Goal: Task Accomplishment & Management: Complete application form

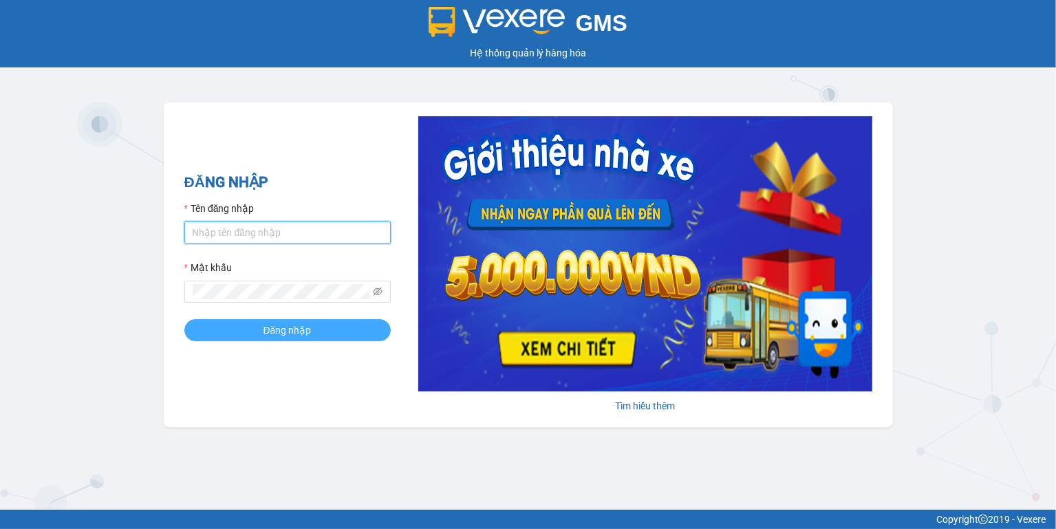
type input "[PERSON_NAME].taithang"
click at [321, 332] on button "Đăng nhập" at bounding box center [287, 330] width 206 height 22
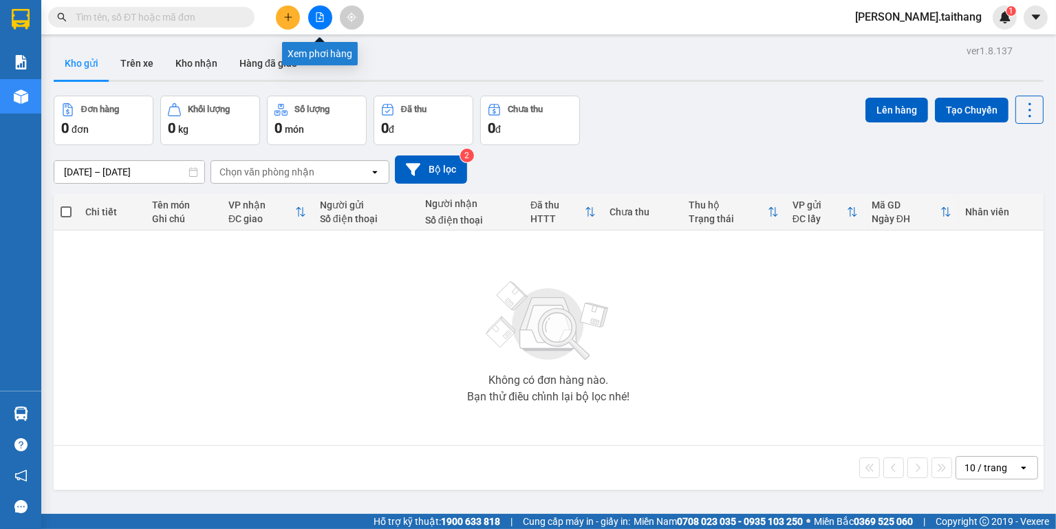
click at [327, 14] on button at bounding box center [320, 18] width 24 height 24
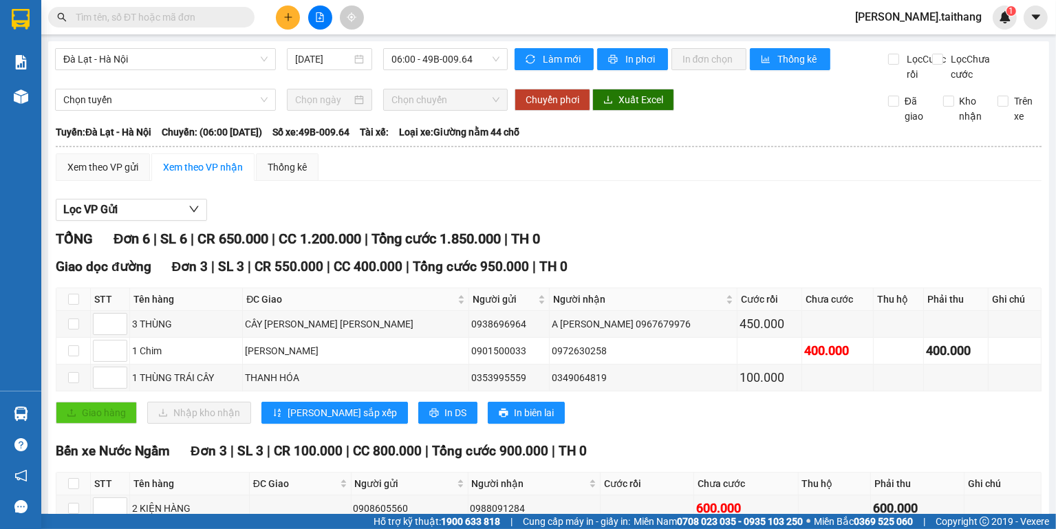
click at [139, 16] on input "text" at bounding box center [157, 17] width 162 height 15
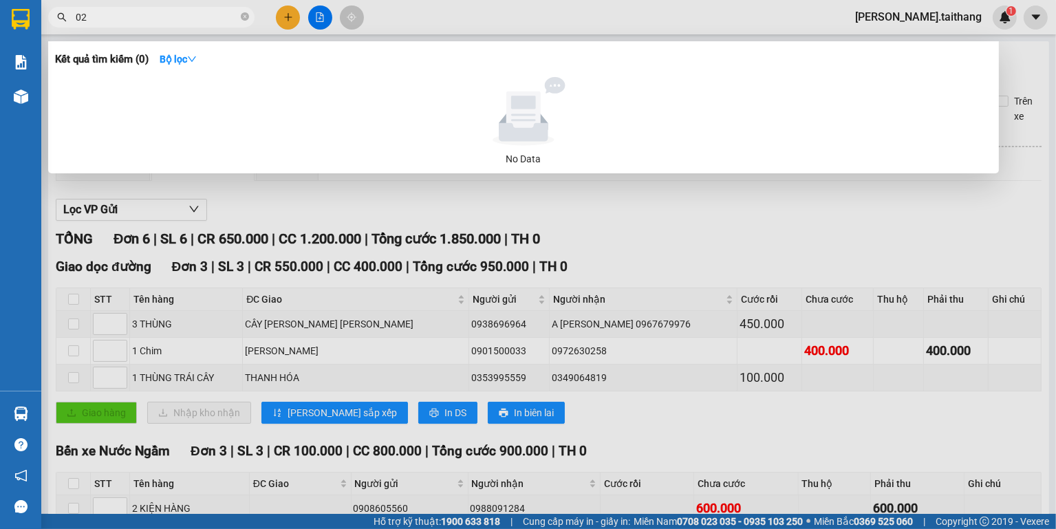
type input "020"
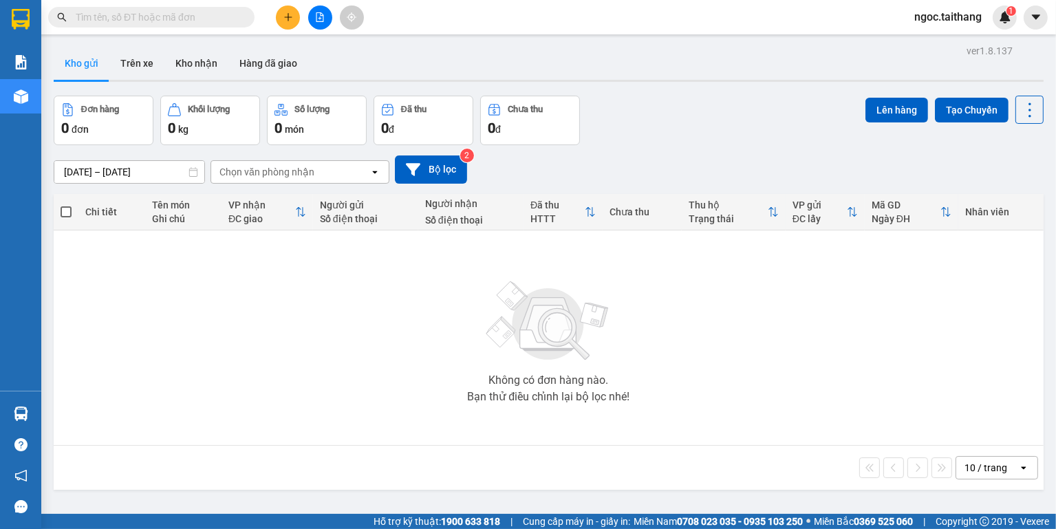
click at [285, 14] on icon "plus" at bounding box center [288, 17] width 10 height 10
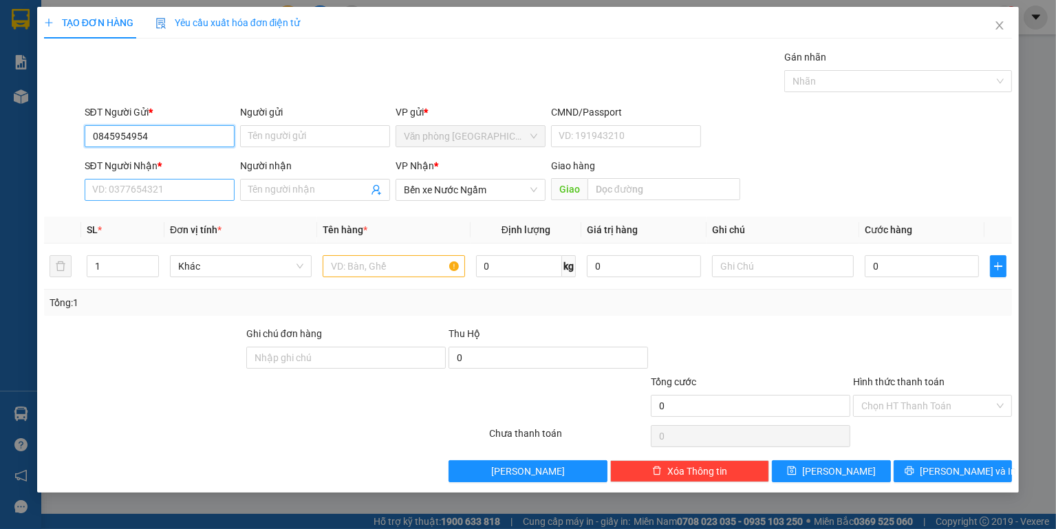
type input "0845954954"
click at [127, 193] on input "SĐT Người Nhận *" at bounding box center [160, 190] width 150 height 22
type input "0967223848"
click at [368, 272] on input "text" at bounding box center [394, 266] width 142 height 22
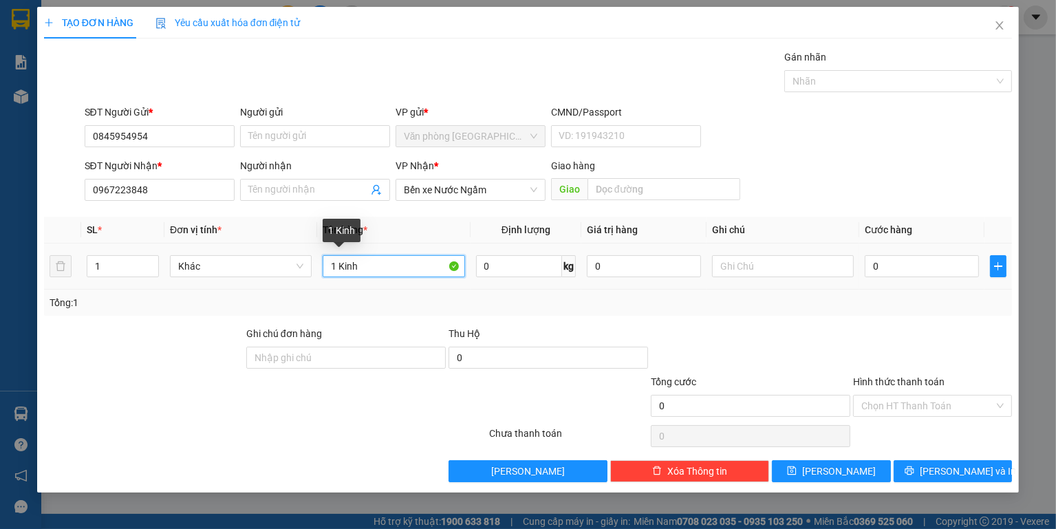
click at [376, 269] on input "1 Kinh" at bounding box center [394, 266] width 142 height 22
type input "1 Kinh"
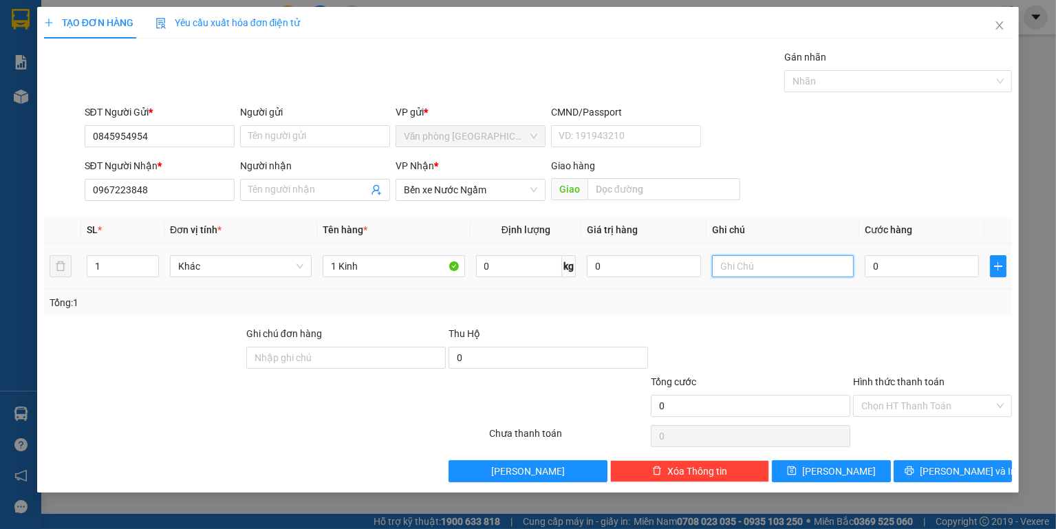
click at [811, 272] on input "text" at bounding box center [783, 266] width 142 height 22
type input "Trả lại"
click at [908, 263] on input "0" at bounding box center [922, 266] width 114 height 22
type input "2"
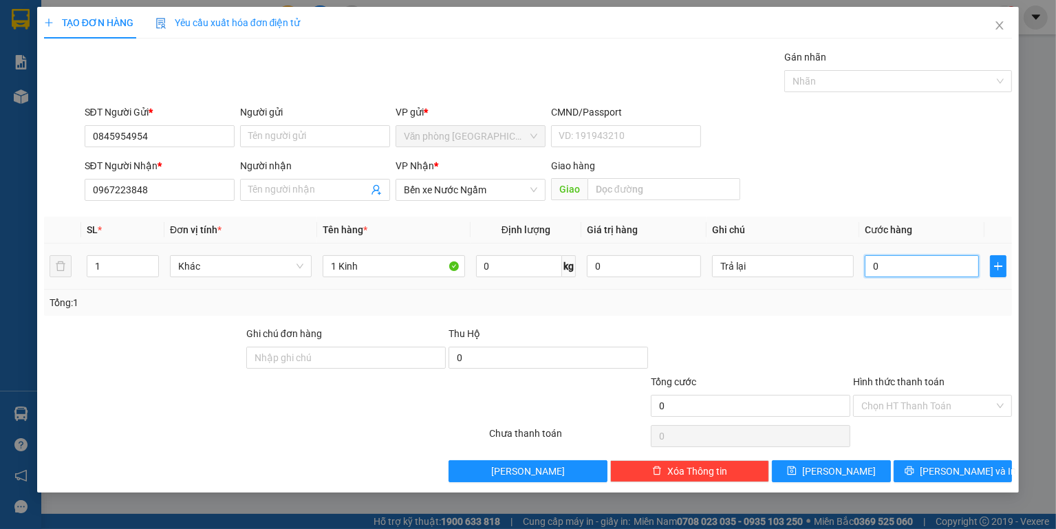
type input "2"
type input "20"
type input "200"
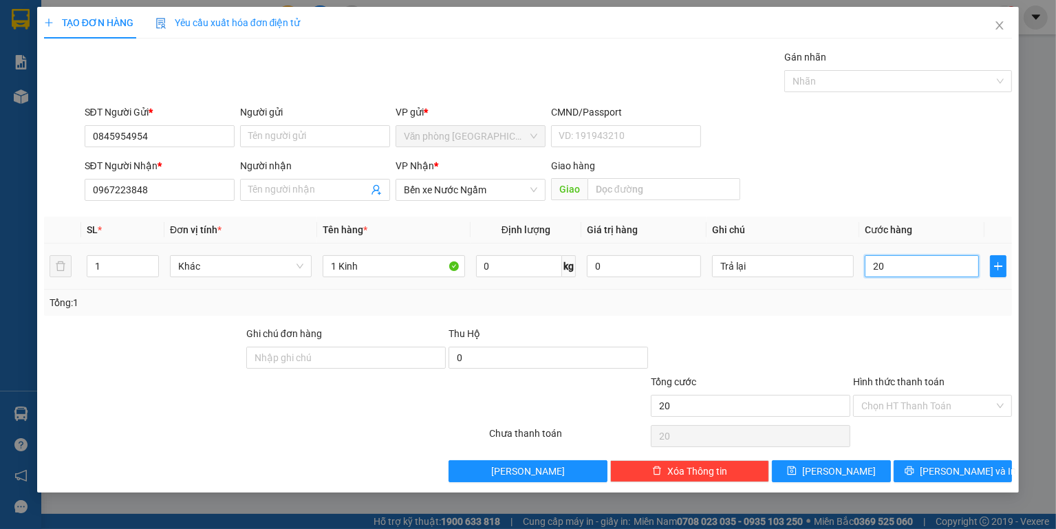
type input "200"
type input "200.000"
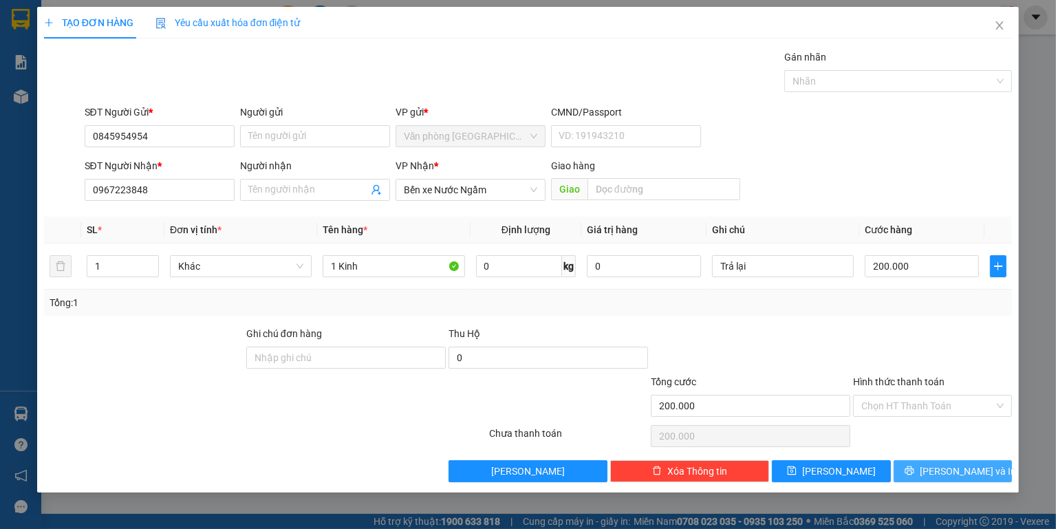
click at [950, 460] on button "[PERSON_NAME] và In" at bounding box center [953, 471] width 118 height 22
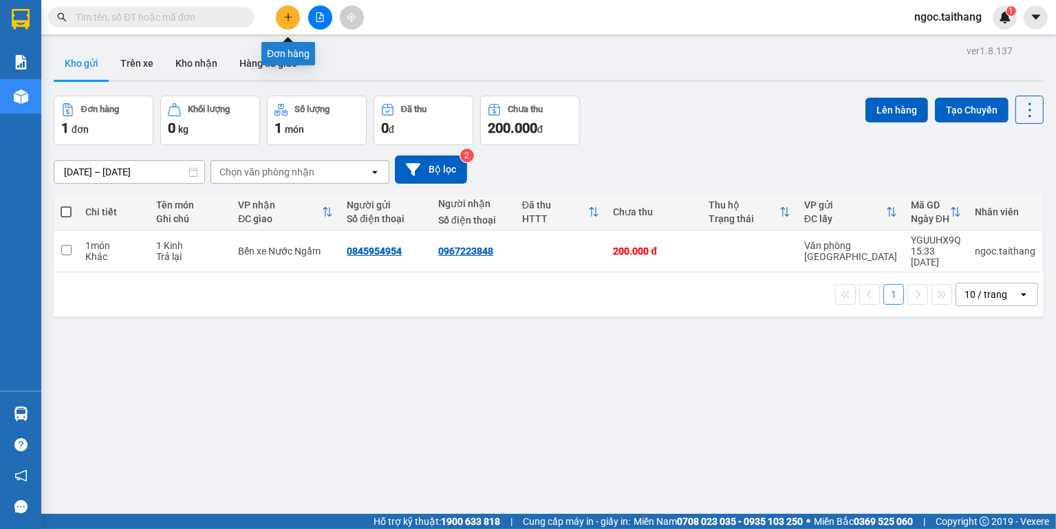
click at [279, 19] on button at bounding box center [288, 18] width 24 height 24
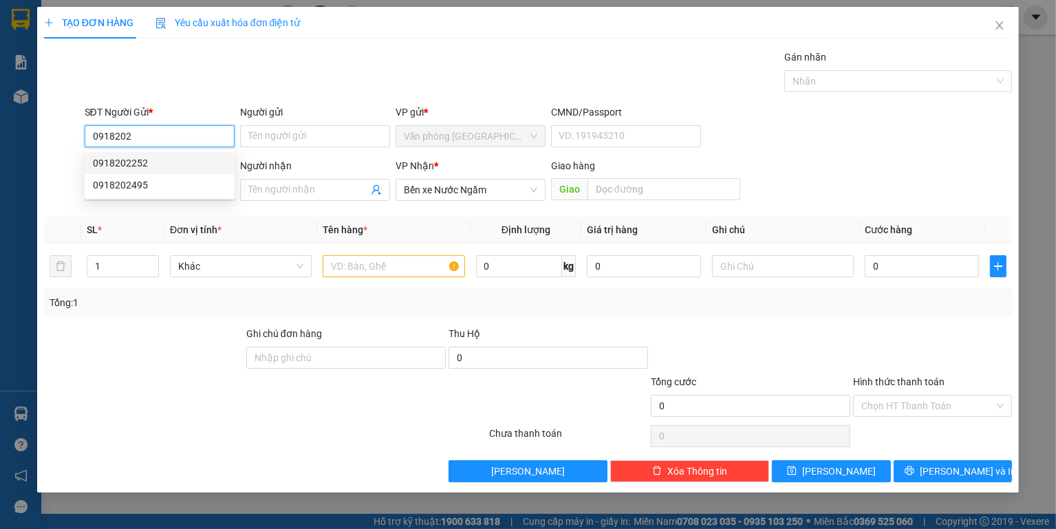
click at [116, 166] on div "0918202252" at bounding box center [159, 162] width 133 height 15
type input "0918202252"
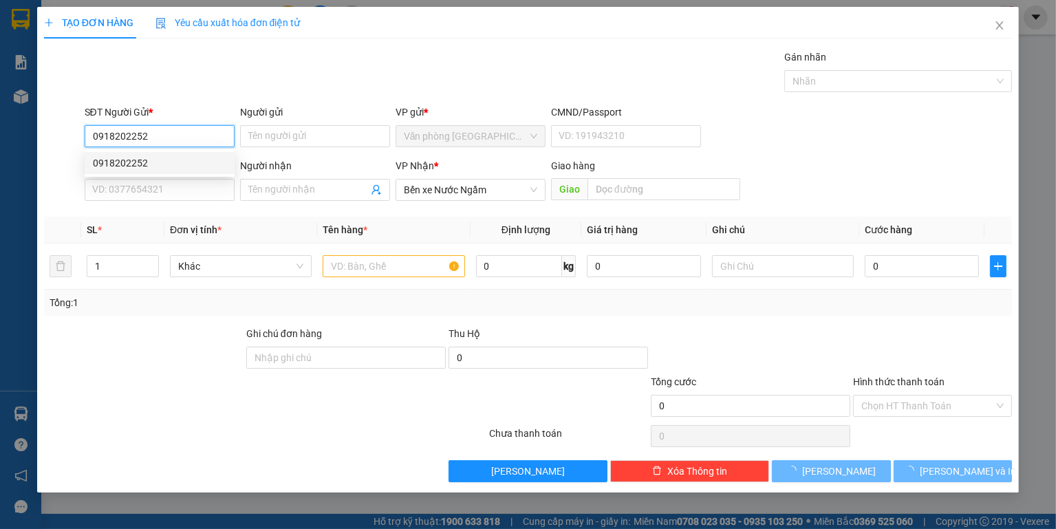
type input "100.000"
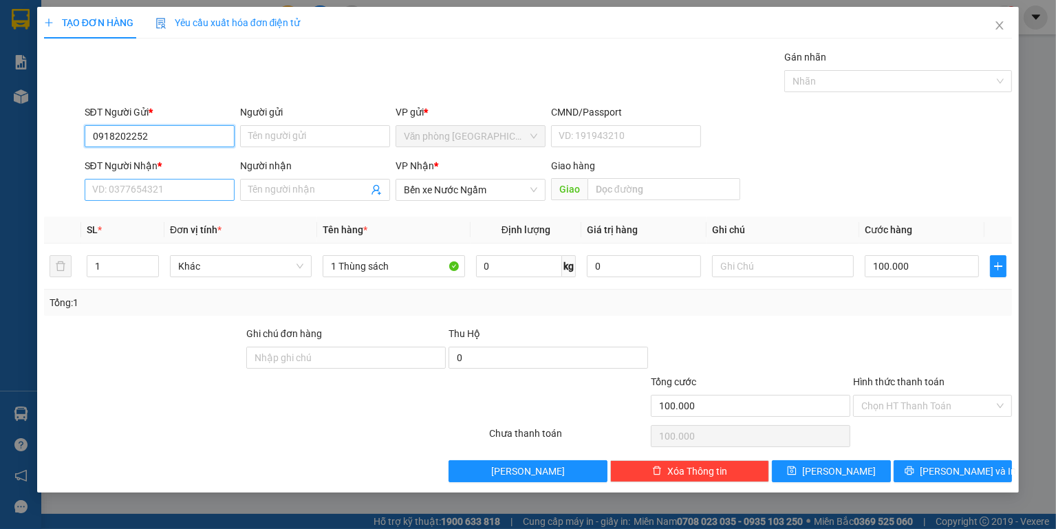
type input "0918202252"
click at [135, 187] on input "SĐT Người Nhận *" at bounding box center [160, 190] width 150 height 22
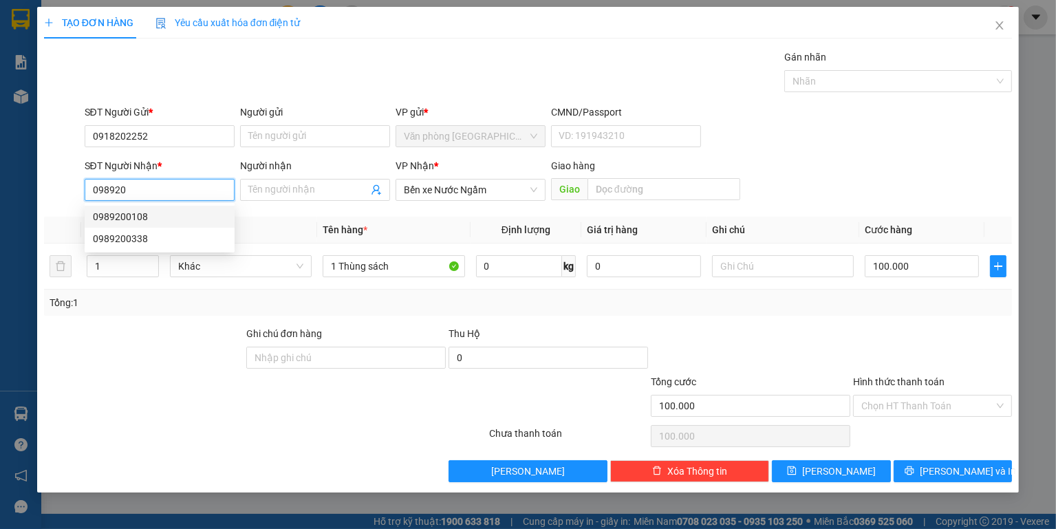
click at [130, 222] on div "0989200108" at bounding box center [159, 216] width 133 height 15
type input "0989200108"
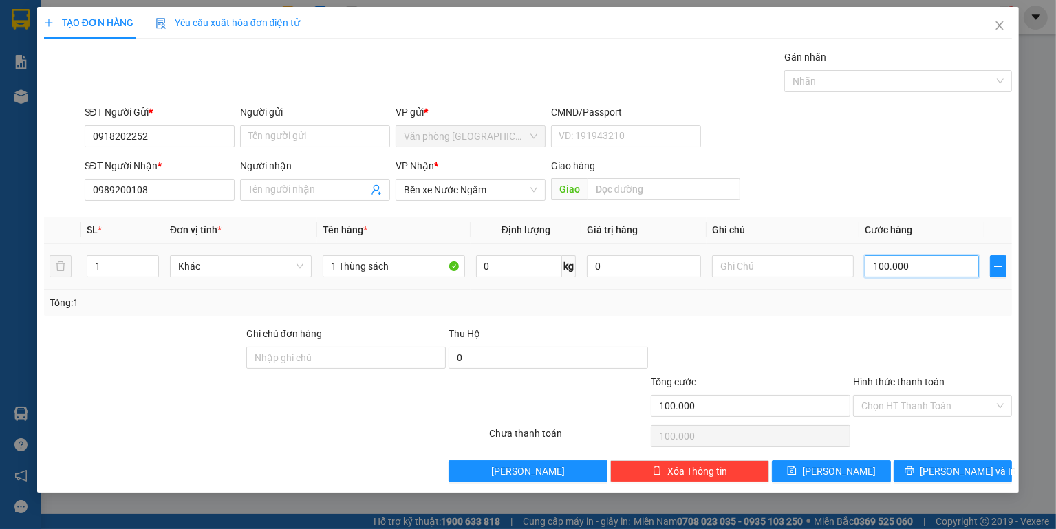
click at [925, 268] on input "100.000" at bounding box center [922, 266] width 114 height 22
type input "0"
type input "2"
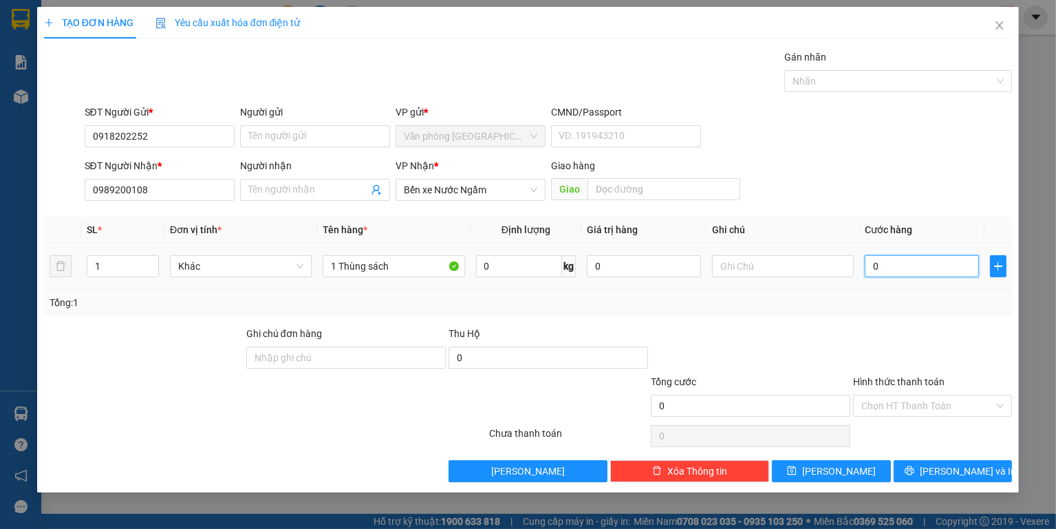
type input "2"
type input "02"
type input "20"
type input "020"
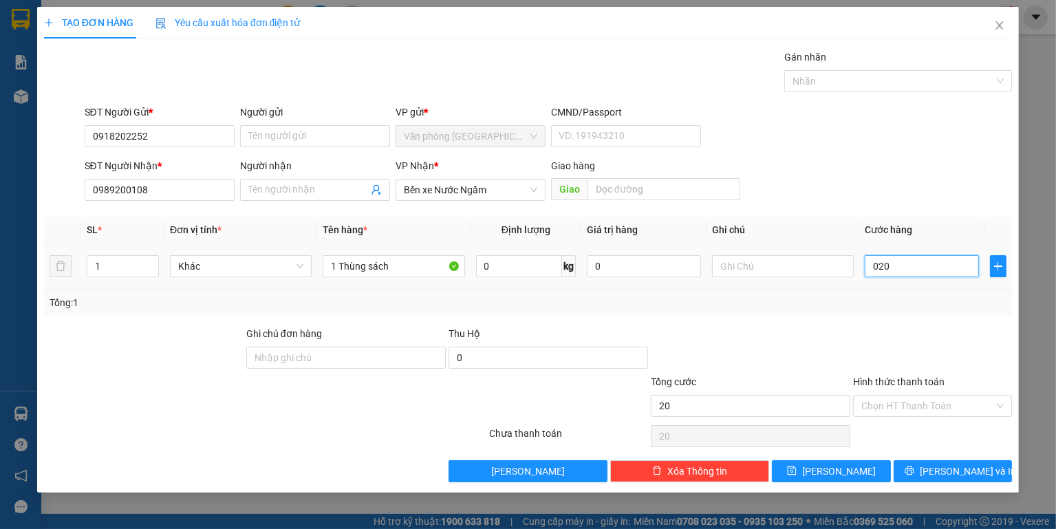
type input "200"
type input "0.200"
type input "200.000"
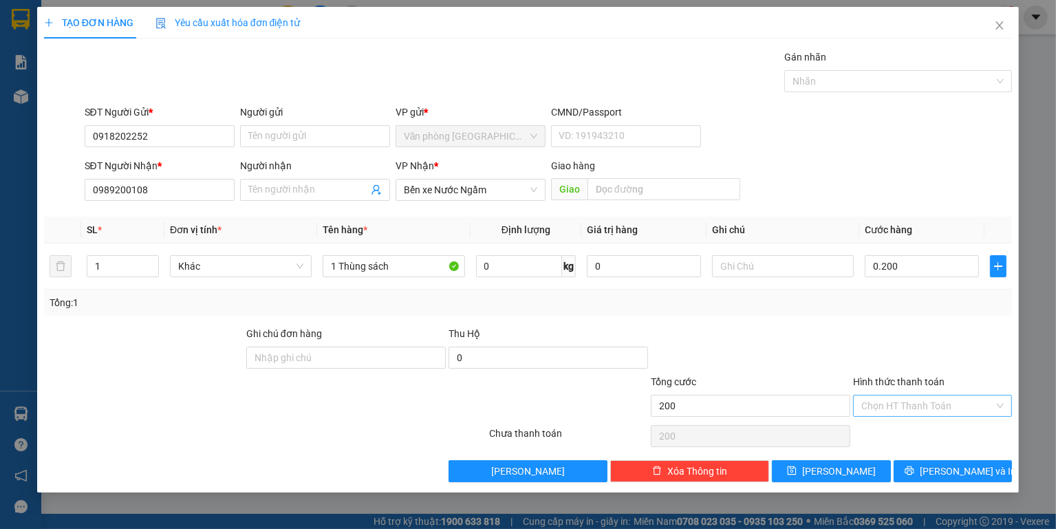
type input "200.000"
click at [949, 396] on input "Hình thức thanh toán" at bounding box center [927, 406] width 133 height 21
click at [920, 270] on input "200.000" at bounding box center [922, 266] width 114 height 22
type input "1"
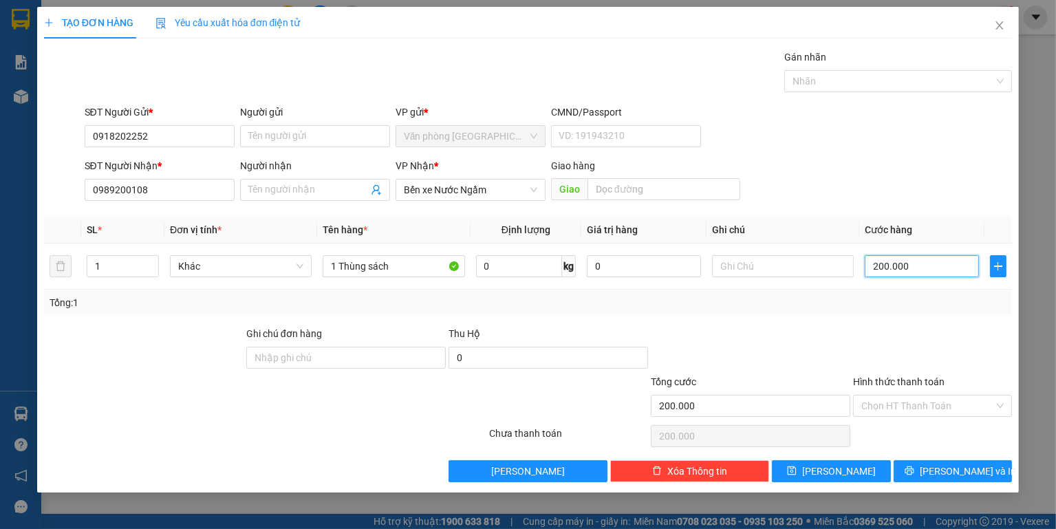
type input "1"
type input "15"
type input "150"
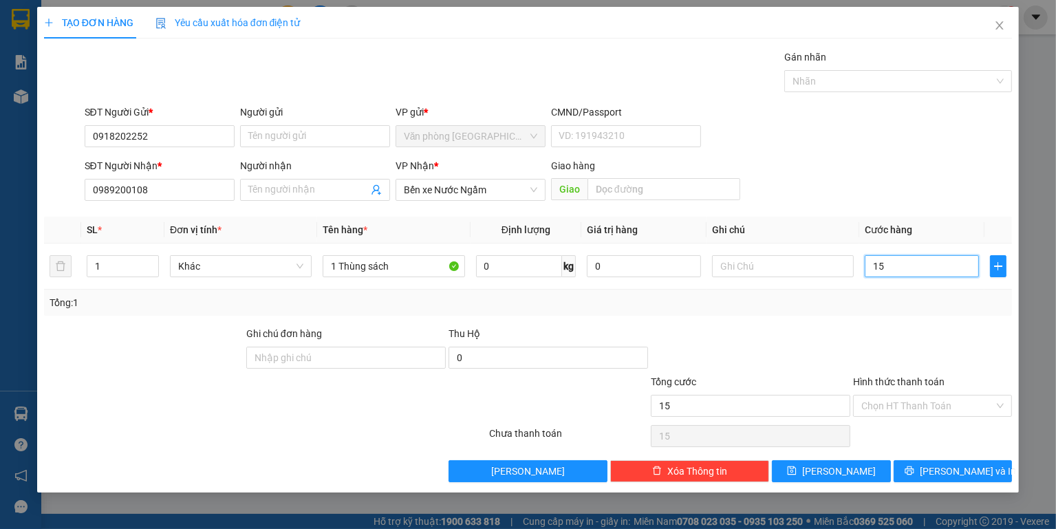
type input "150"
type input "150.000"
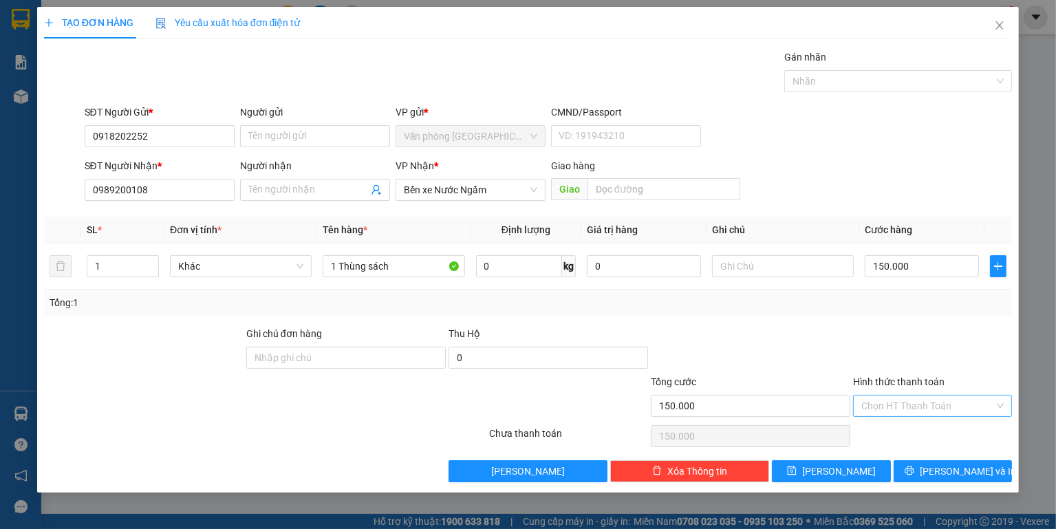
click at [954, 406] on input "Hình thức thanh toán" at bounding box center [927, 406] width 133 height 21
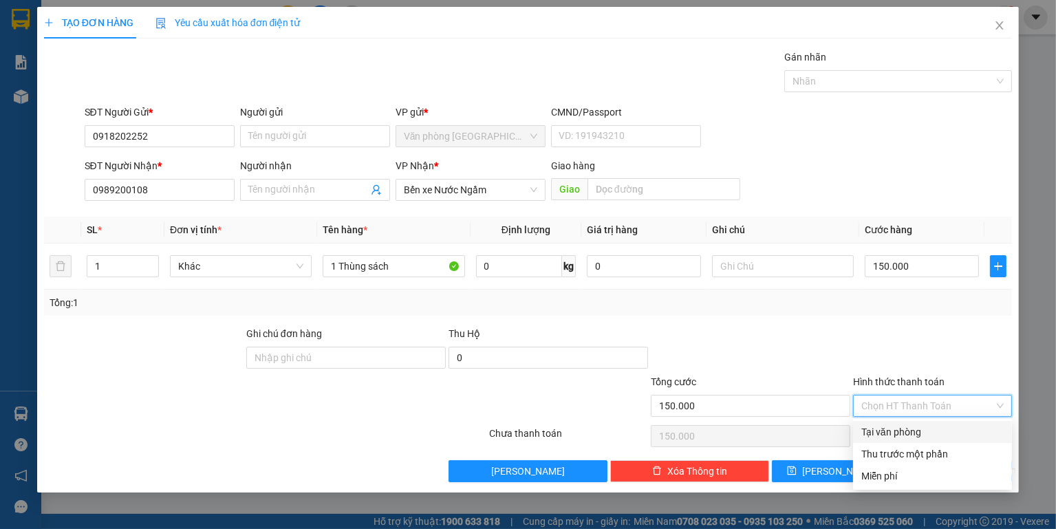
click at [907, 433] on div "Tại văn phòng" at bounding box center [932, 431] width 142 height 15
type input "0"
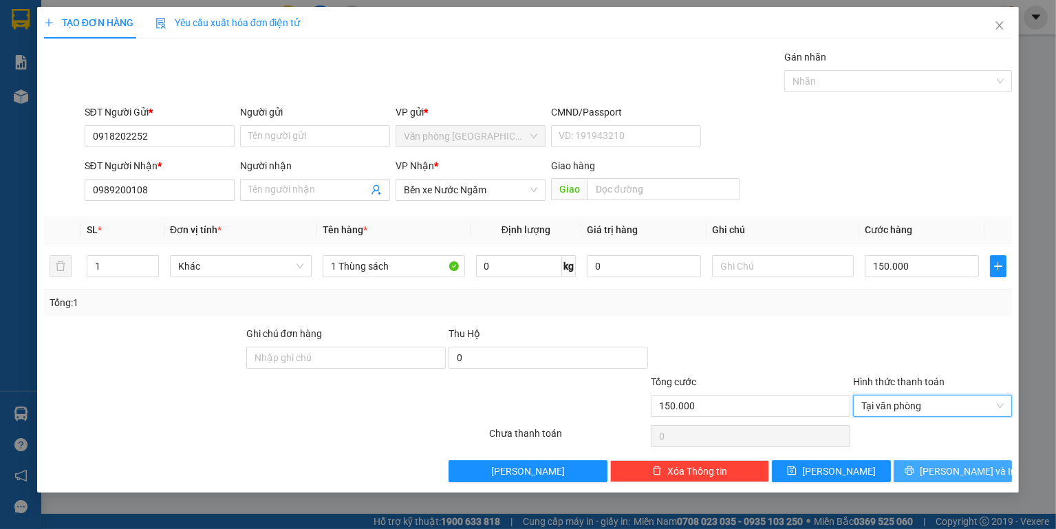
click at [1004, 476] on button "[PERSON_NAME] và In" at bounding box center [953, 471] width 118 height 22
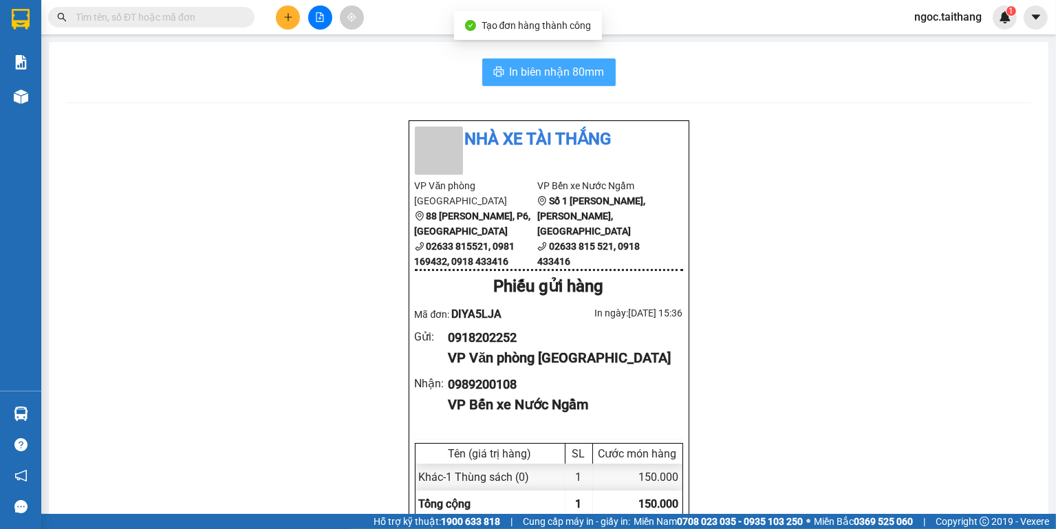
click at [550, 72] on span "In biên nhận 80mm" at bounding box center [557, 71] width 95 height 17
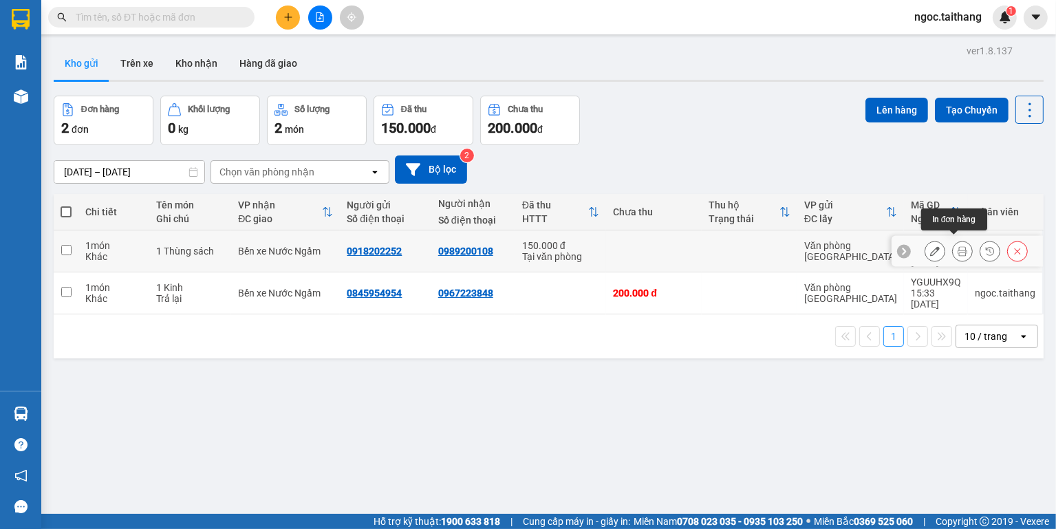
click at [958, 246] on icon at bounding box center [963, 251] width 10 height 10
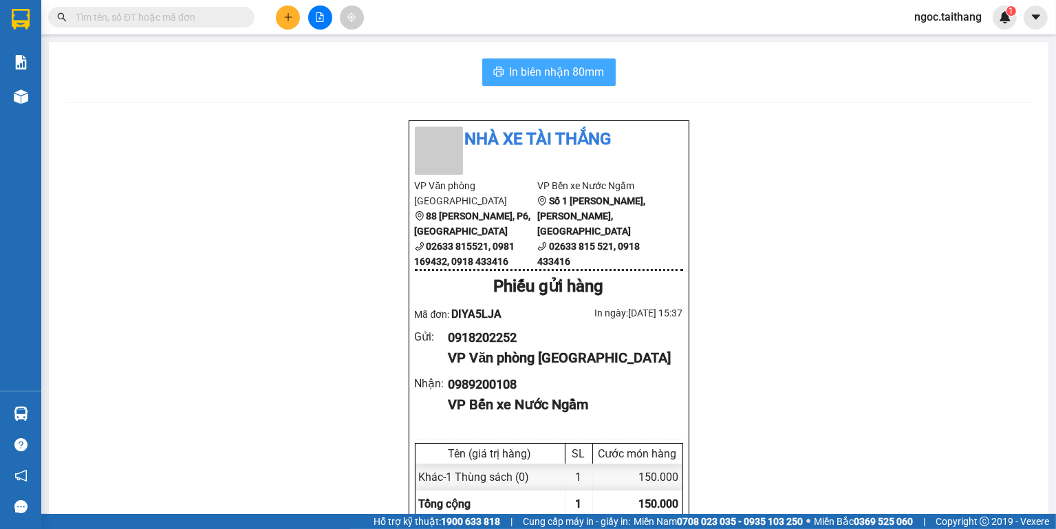
click at [601, 83] on button "In biên nhận 80mm" at bounding box center [548, 72] width 133 height 28
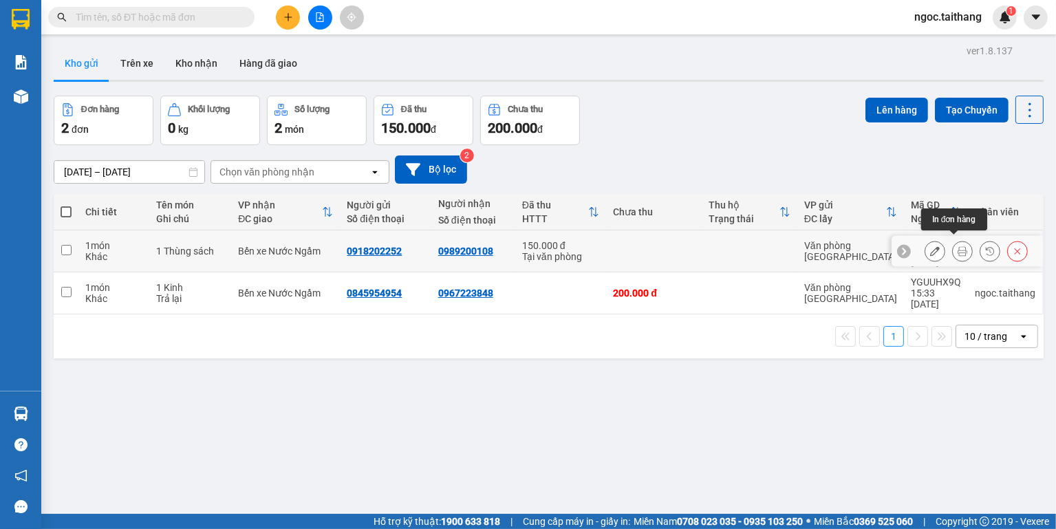
click at [958, 246] on icon at bounding box center [963, 251] width 10 height 10
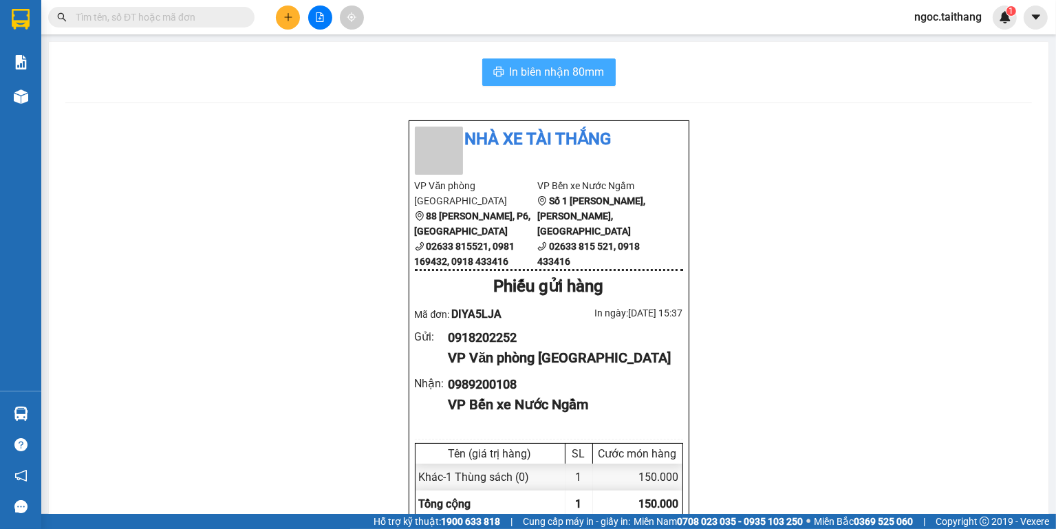
click at [542, 72] on span "In biên nhận 80mm" at bounding box center [557, 71] width 95 height 17
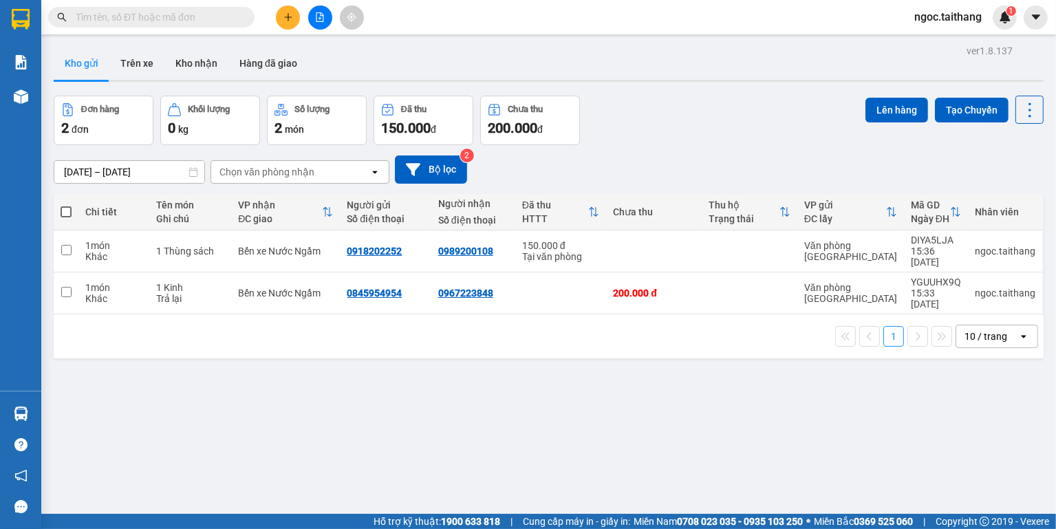
scroll to position [83, 0]
